Goal: Find specific page/section

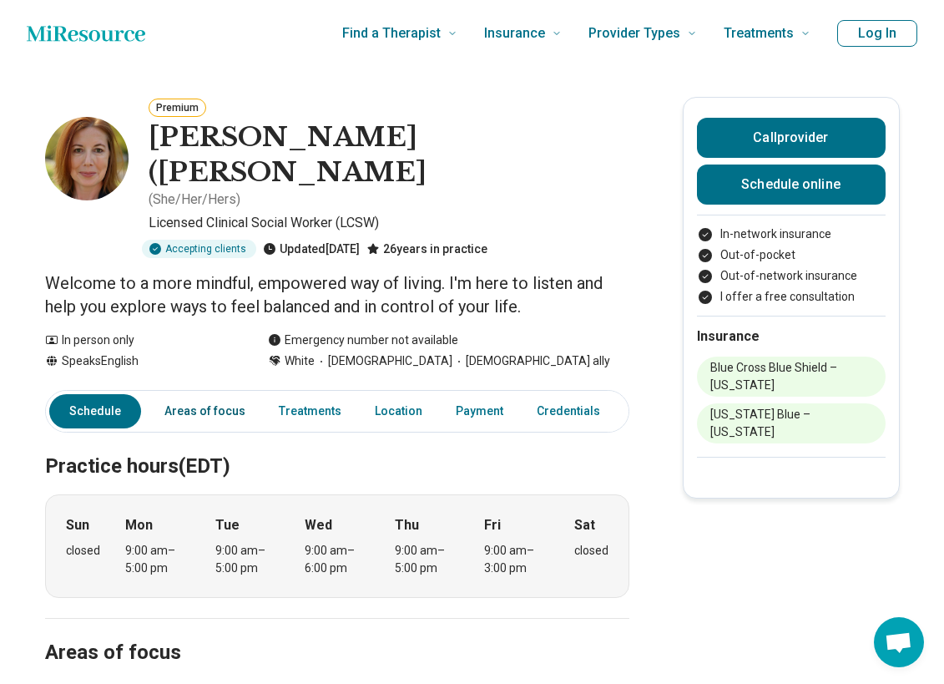
click at [221, 394] on link "Areas of focus" at bounding box center [204, 411] width 101 height 34
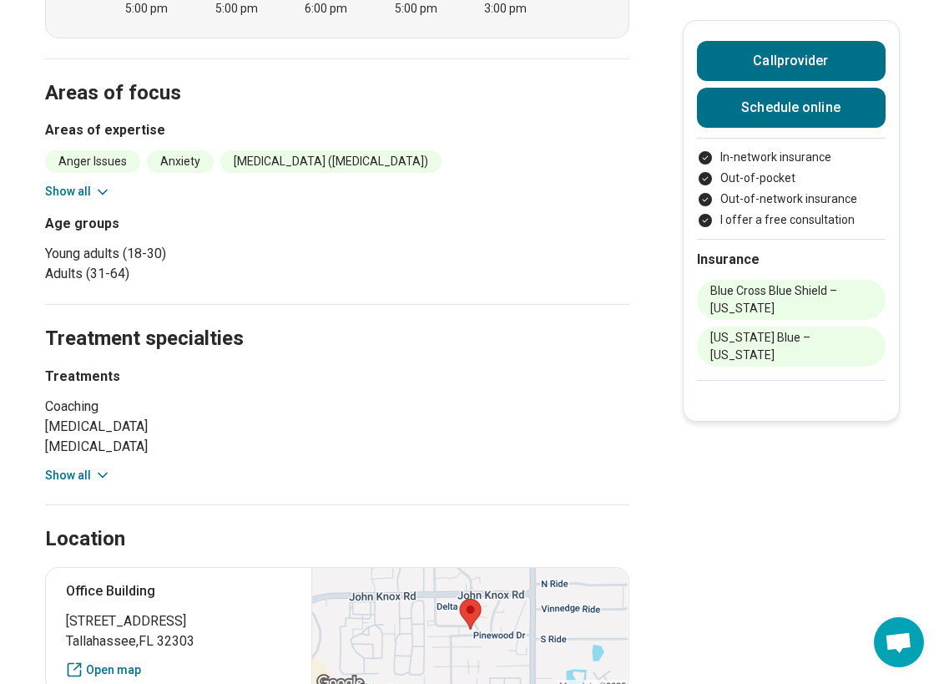
click at [95, 467] on button "Show all" at bounding box center [78, 476] width 66 height 18
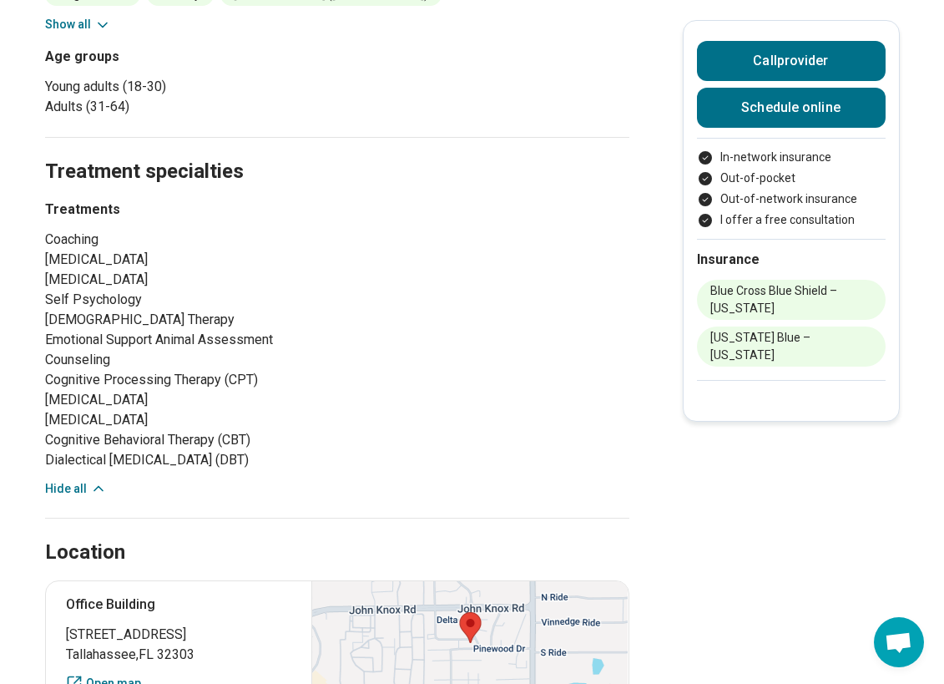
scroll to position [977, 0]
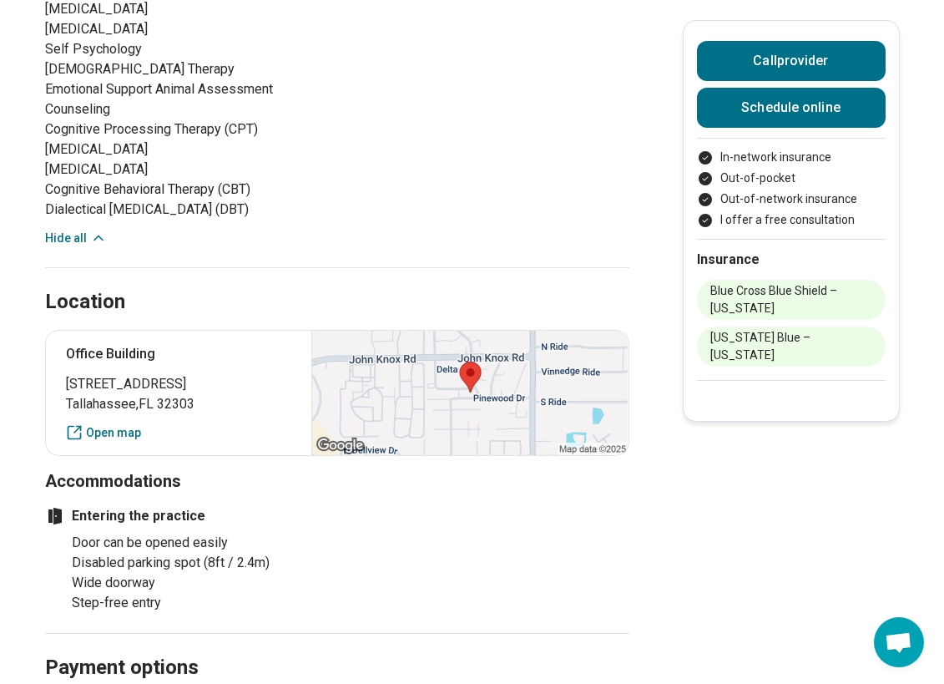
click at [499, 402] on div at bounding box center [469, 393] width 316 height 124
click at [134, 424] on link "Open map" at bounding box center [179, 433] width 226 height 18
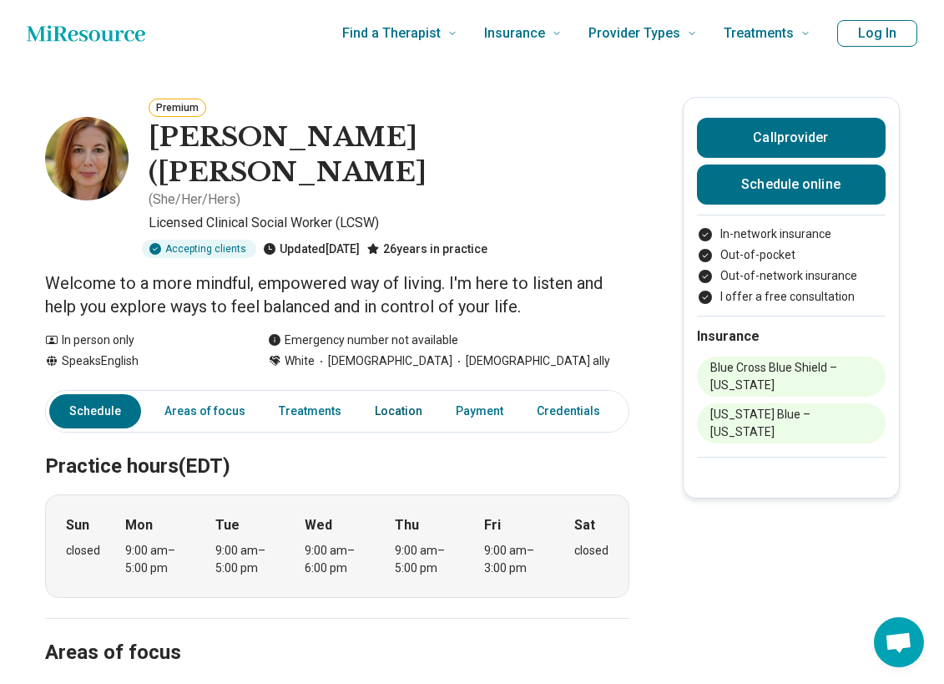
click at [403, 394] on link "Location" at bounding box center [399, 411] width 68 height 34
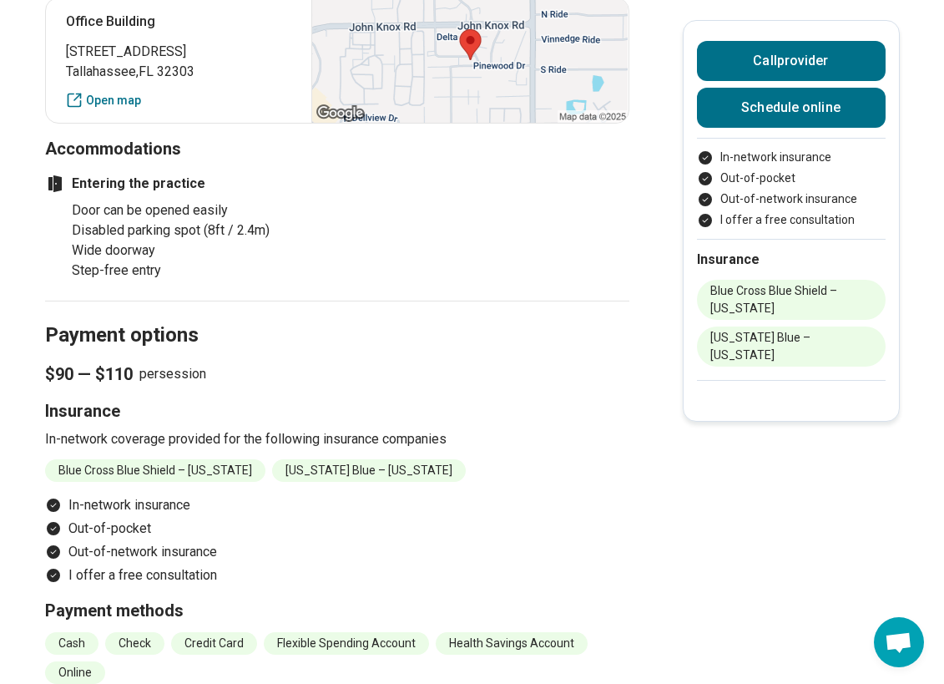
scroll to position [962, 0]
